Goal: Check status: Check status

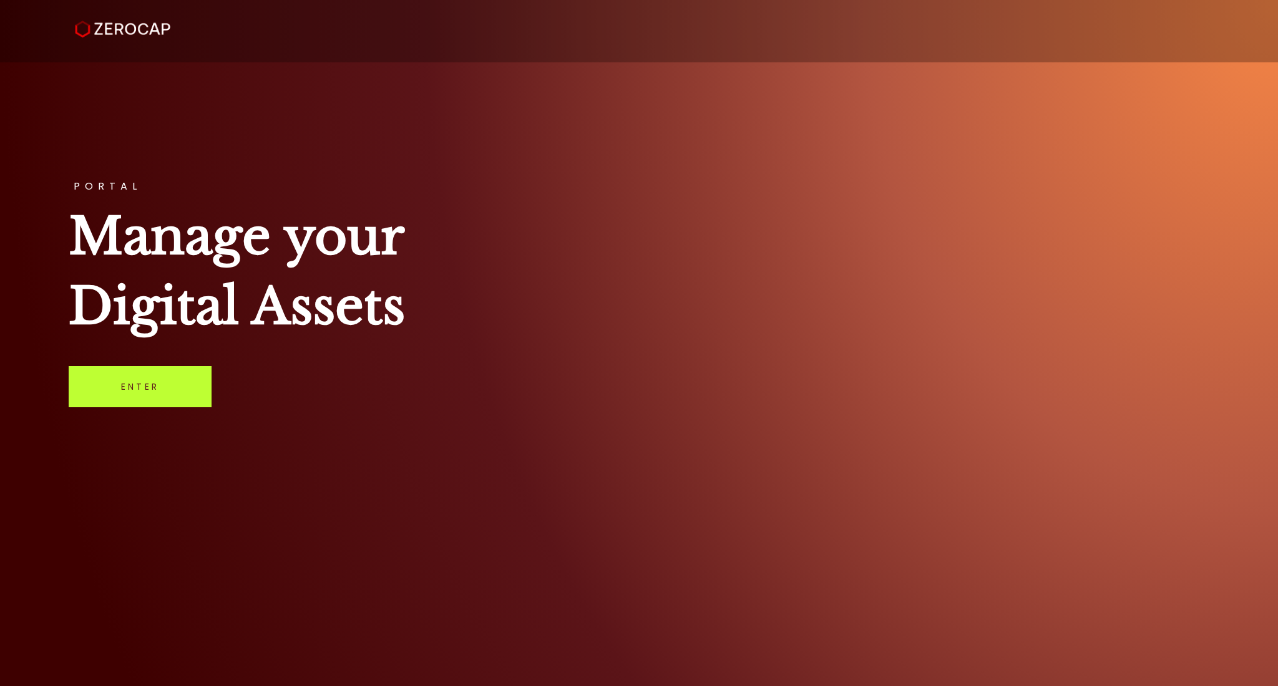
click at [97, 391] on link "Enter" at bounding box center [140, 386] width 143 height 41
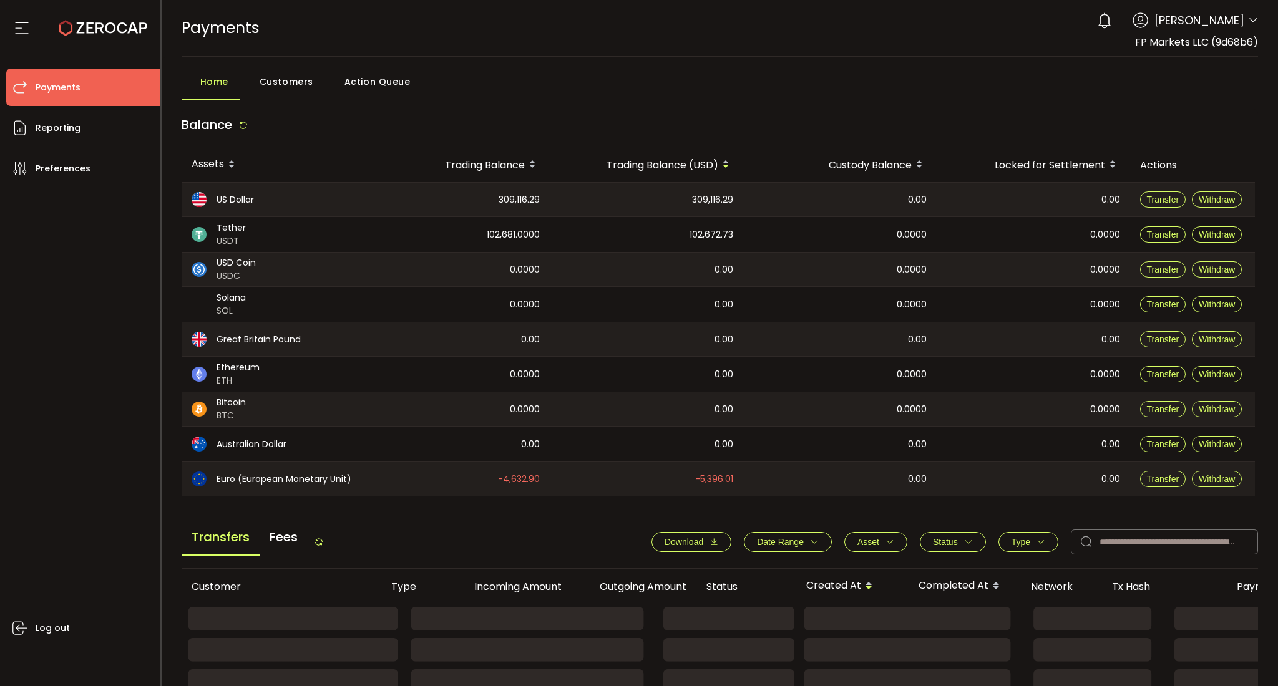
scroll to position [246, 0]
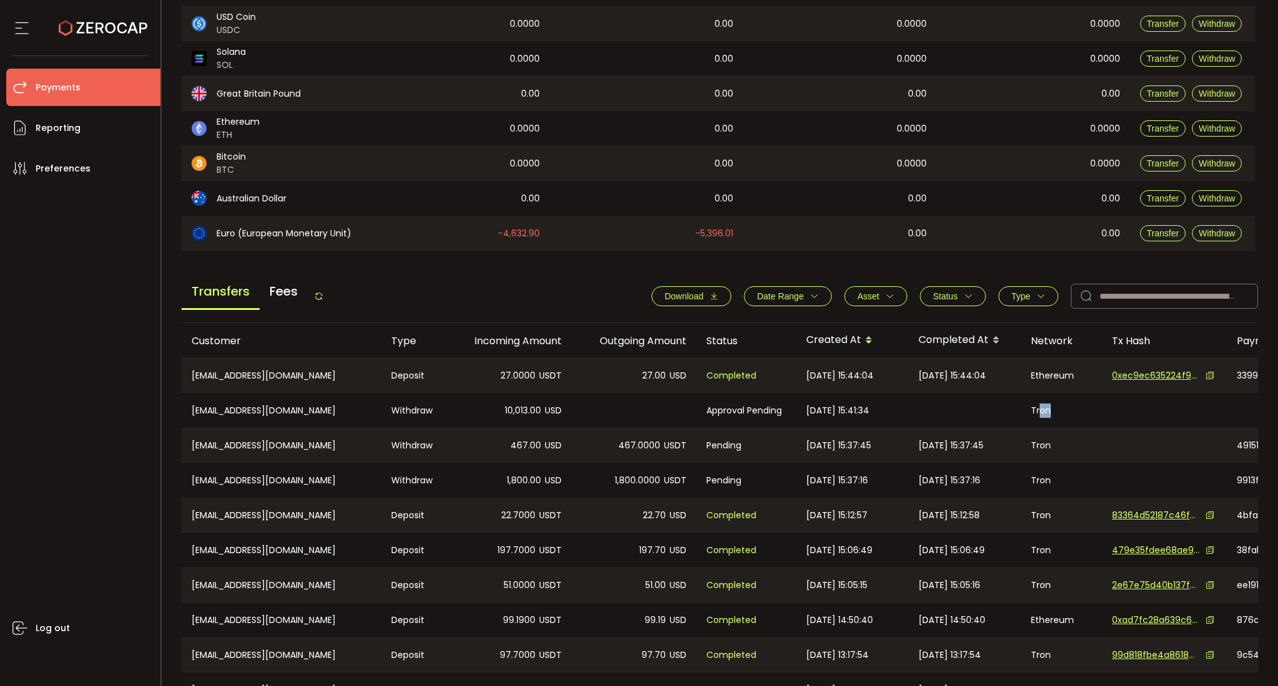
drag, startPoint x: 1092, startPoint y: 404, endPoint x: 1040, endPoint y: 408, distance: 52.5
click at [1040, 408] on div "Tron" at bounding box center [1061, 410] width 81 height 35
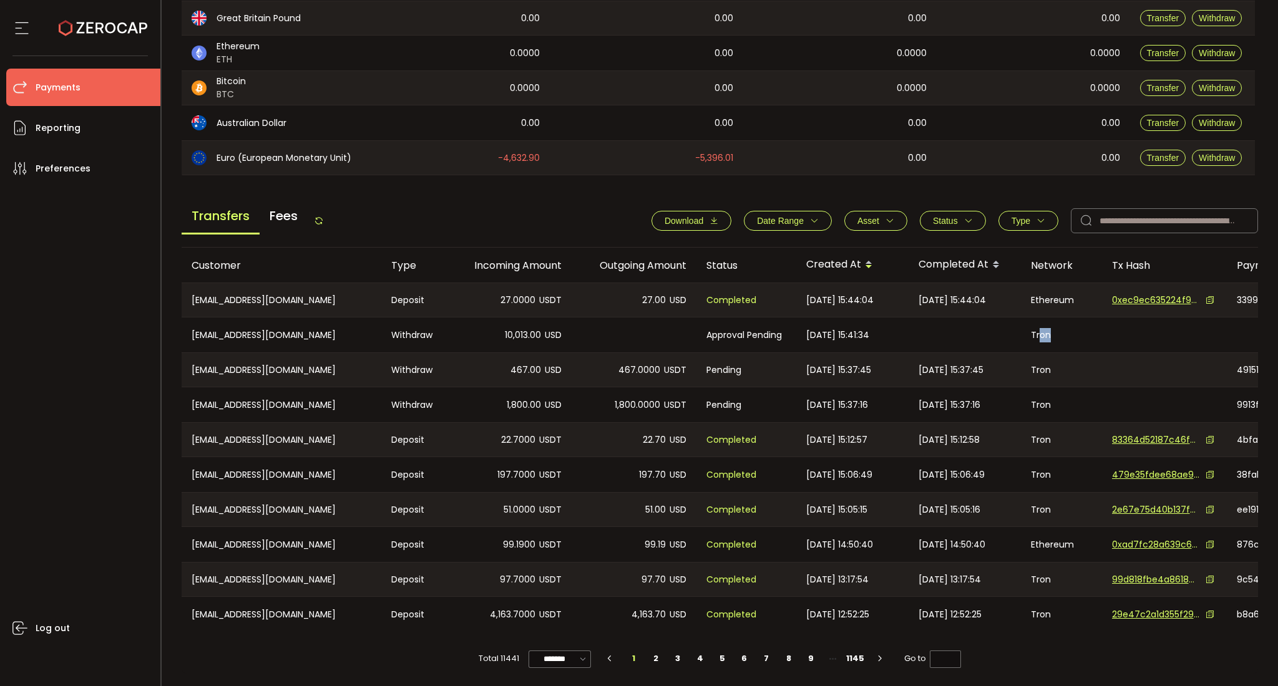
click at [945, 216] on span "Status" at bounding box center [945, 221] width 25 height 10
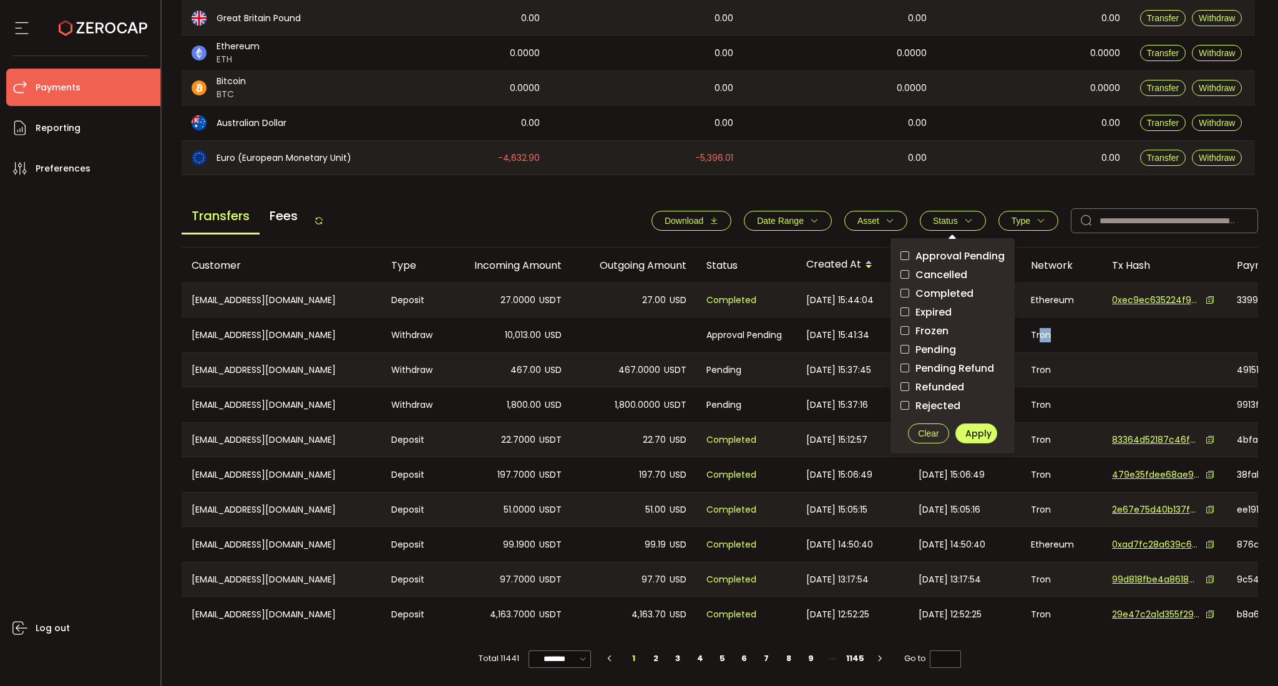
click at [924, 344] on span "Pending" at bounding box center [932, 350] width 47 height 12
click at [974, 432] on span "Apply" at bounding box center [978, 433] width 26 height 12
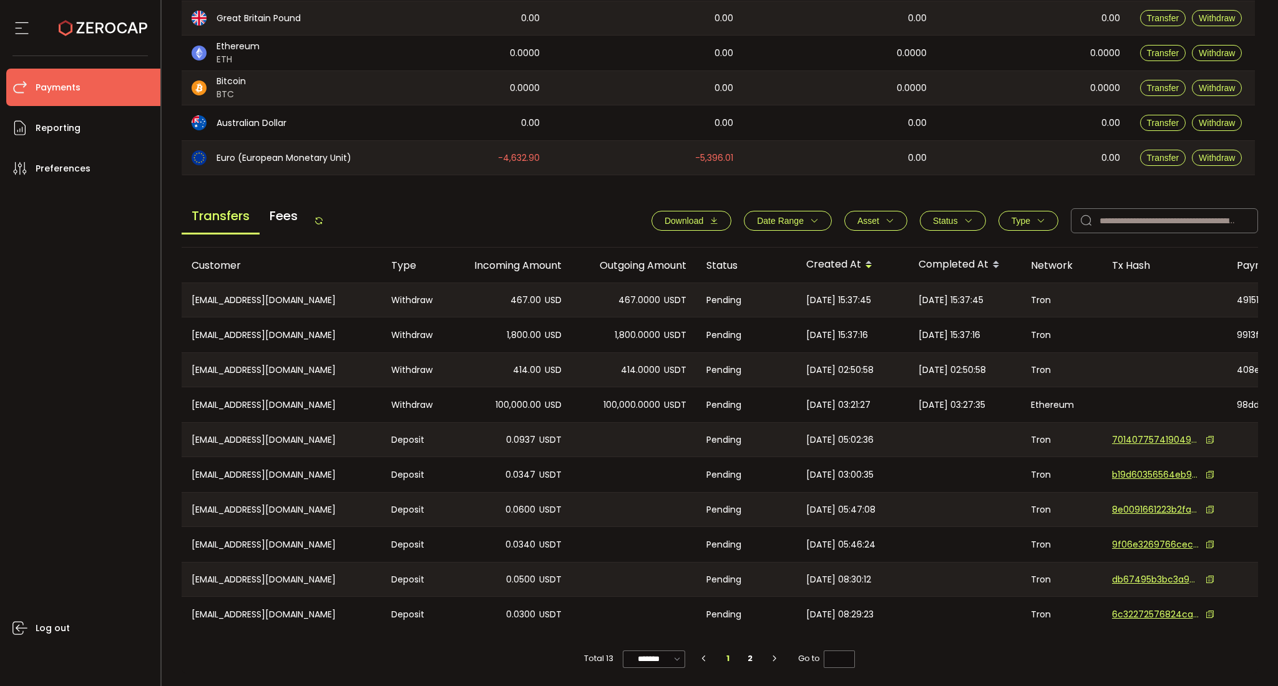
scroll to position [0, 0]
